Goal: Task Accomplishment & Management: Manage account settings

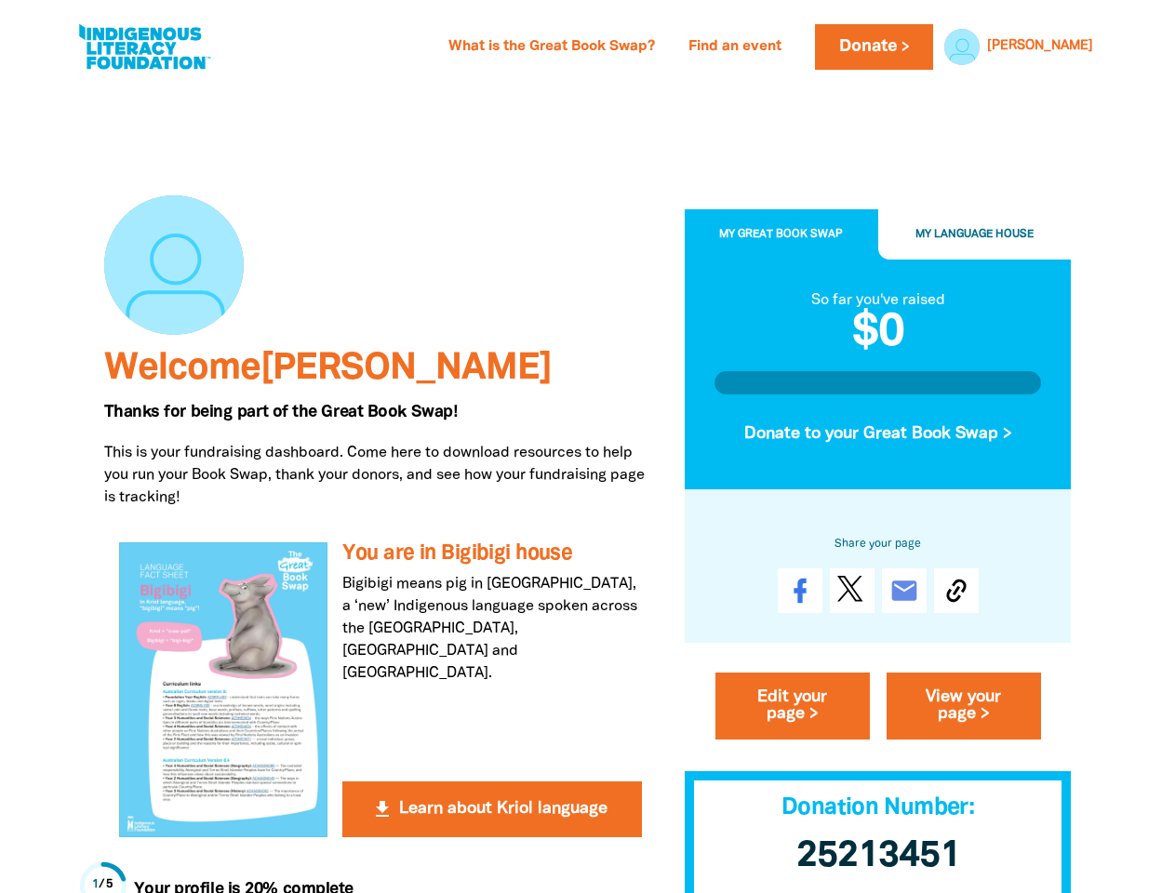
click at [587, 447] on p "This is your fundraising dashboard. Come here to download resources to help you…" at bounding box center [380, 475] width 553 height 67
click at [1067, 47] on link "[PERSON_NAME]" at bounding box center [1040, 46] width 106 height 13
click at [781, 235] on span "My Great Book Swap" at bounding box center [781, 235] width 124 height 10
click at [975, 235] on span "My Language House" at bounding box center [974, 235] width 118 height 10
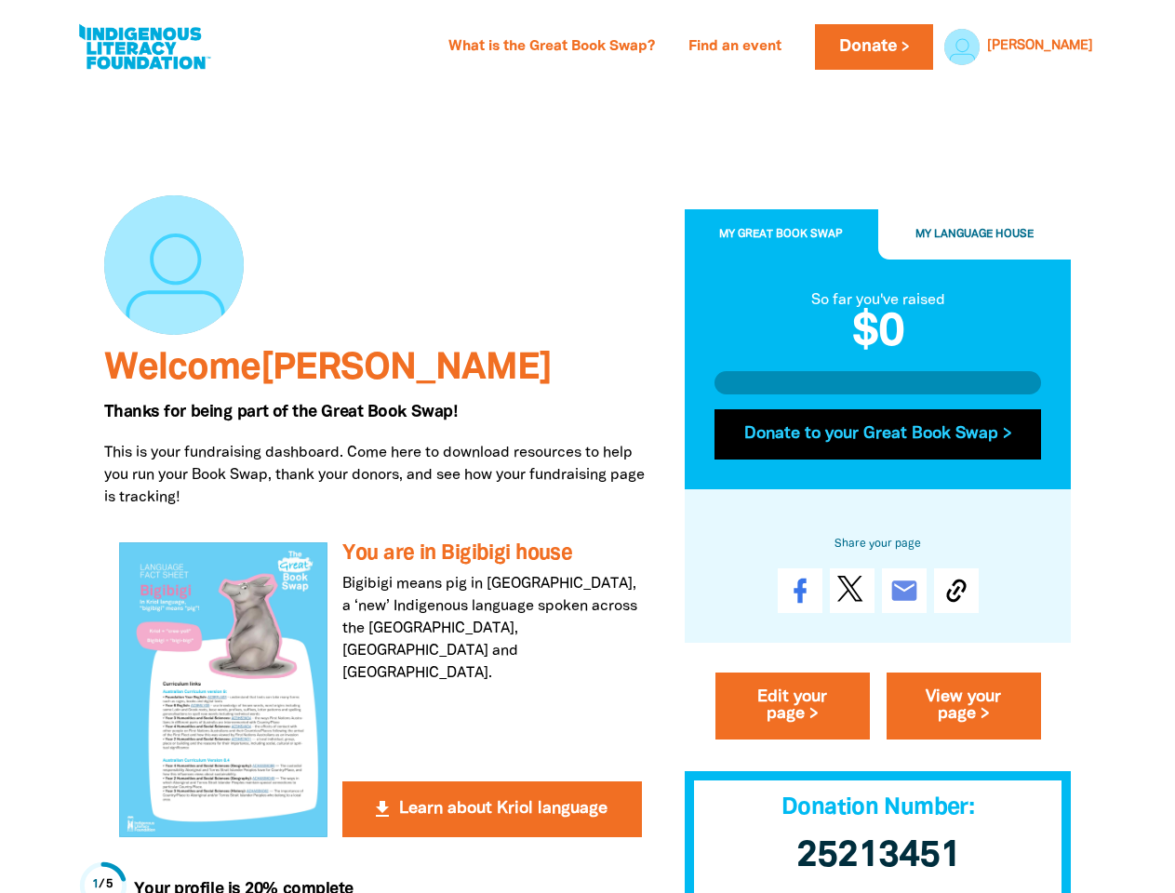
click at [878, 434] on button "Donate to your Great Book Swap >" at bounding box center [877, 434] width 327 height 50
